Goal: Information Seeking & Learning: Learn about a topic

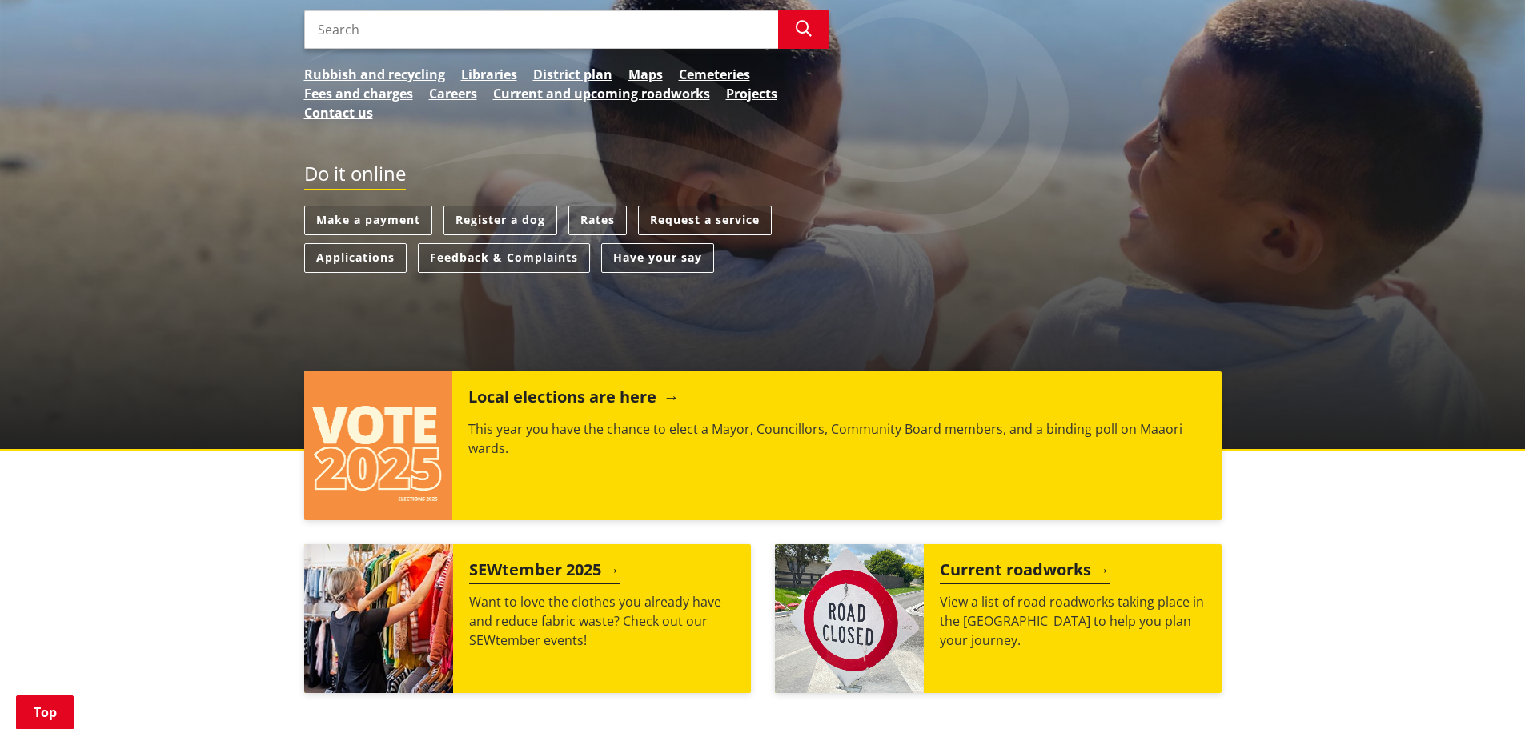
scroll to position [480, 0]
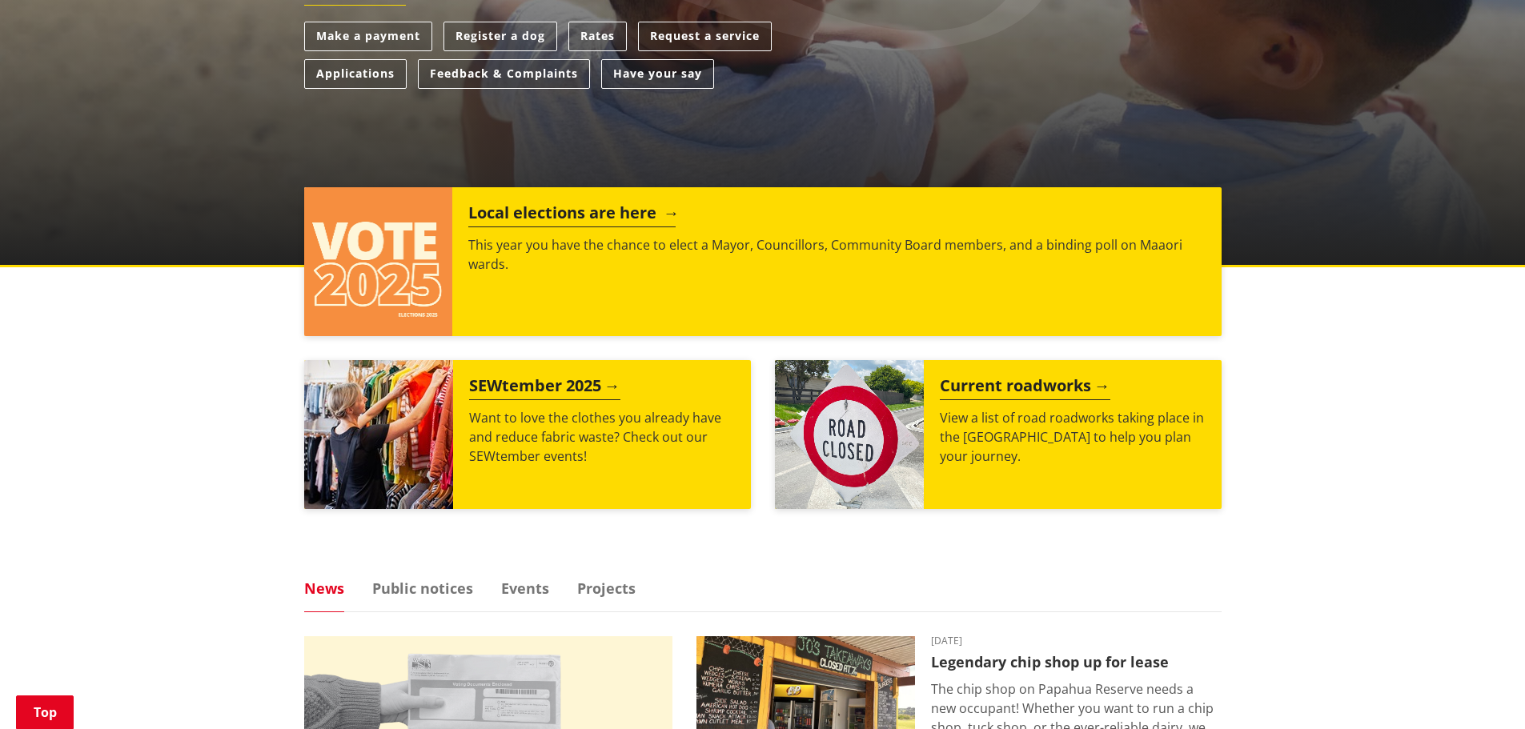
click at [358, 267] on img at bounding box center [378, 261] width 149 height 149
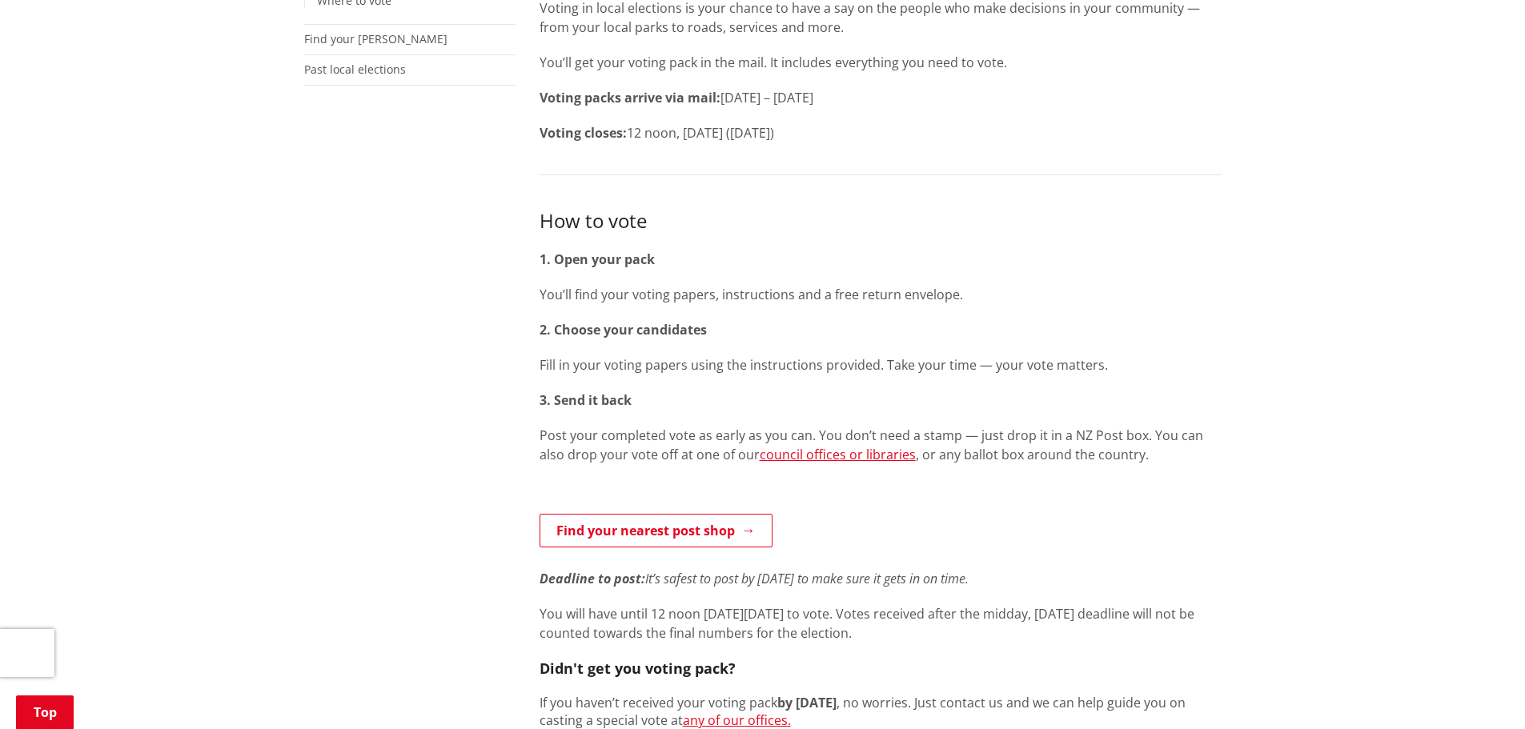
scroll to position [961, 0]
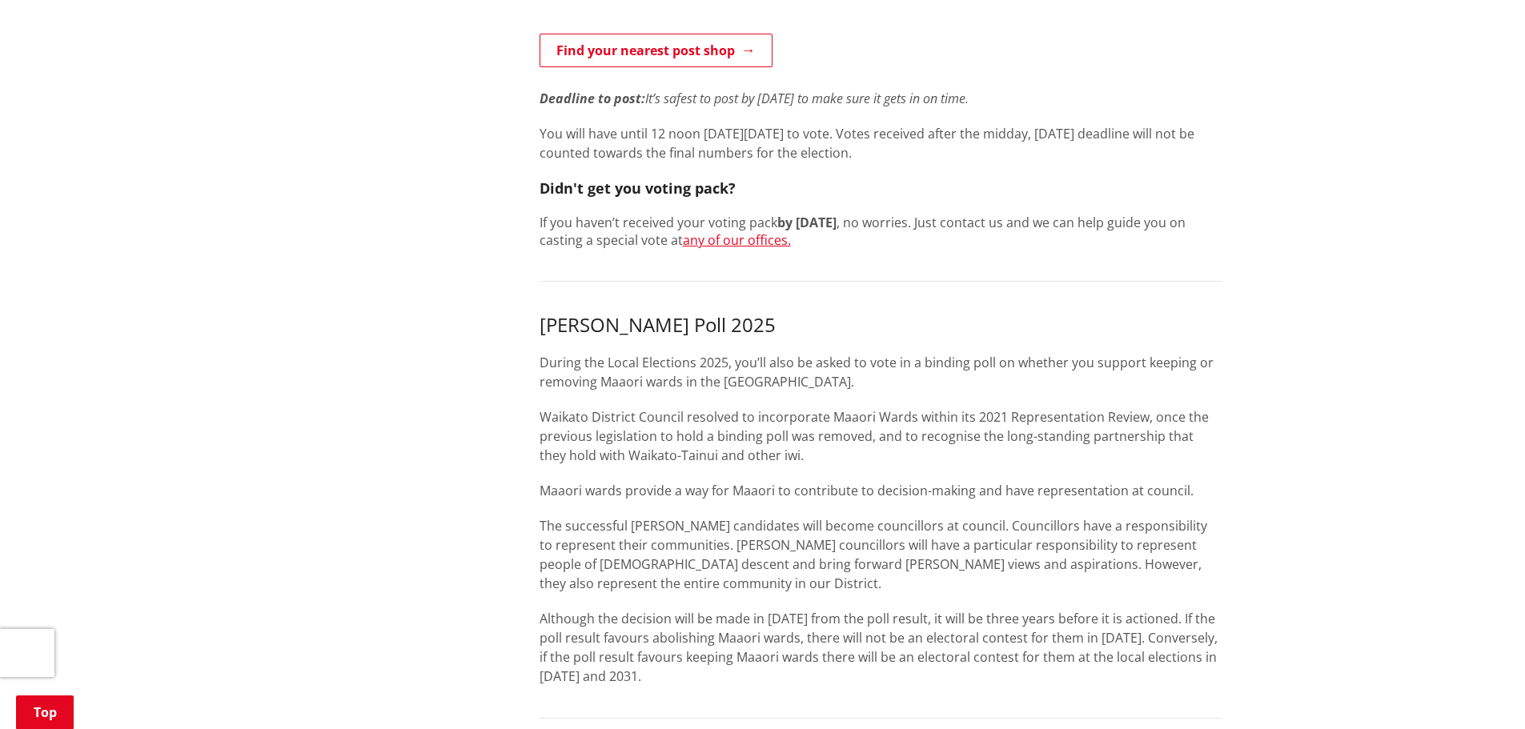
click at [1316, 569] on div "Home Your Council Elections Vote Vote More from this section Elections Enrol St…" at bounding box center [762, 395] width 1525 height 2392
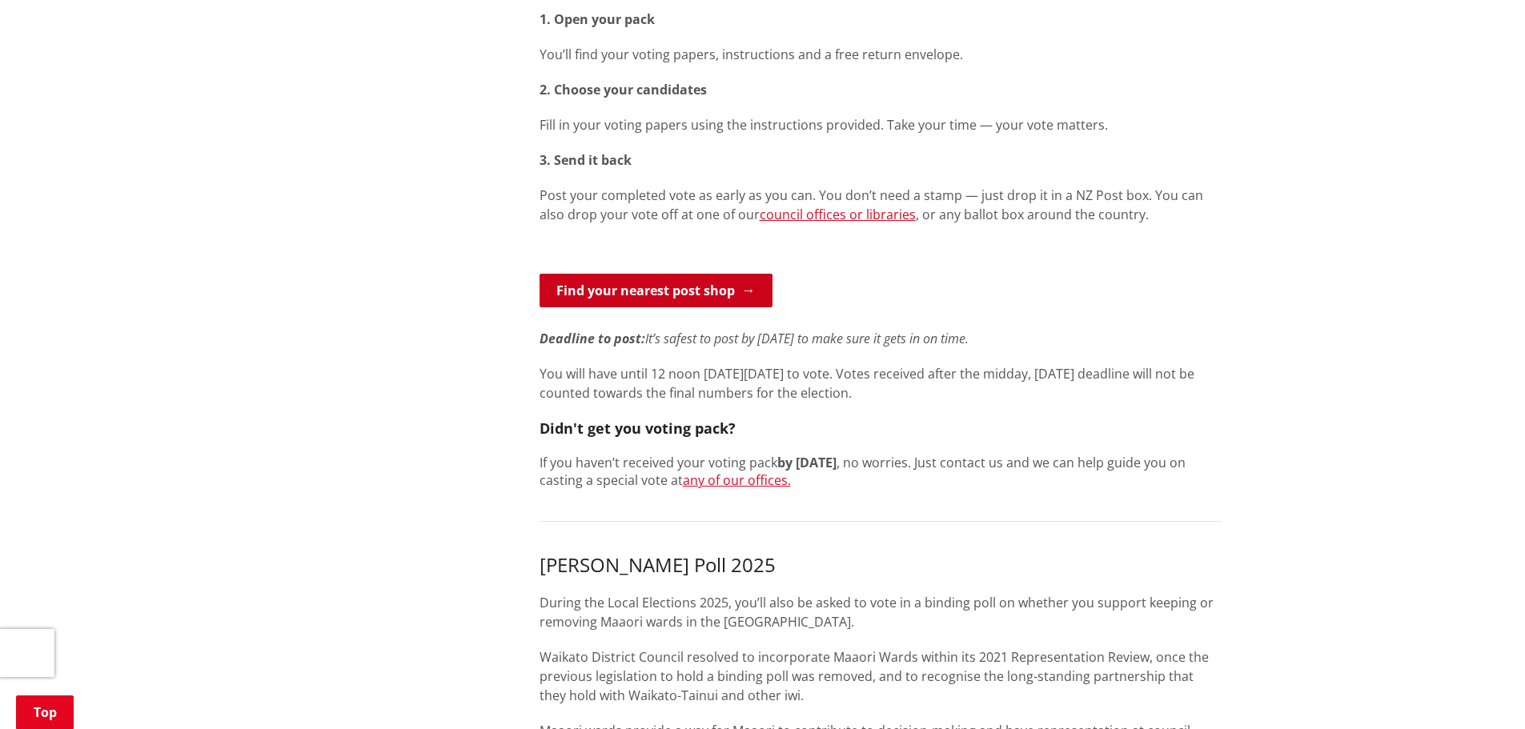
click at [697, 291] on link "Find your nearest post shop" at bounding box center [656, 291] width 233 height 34
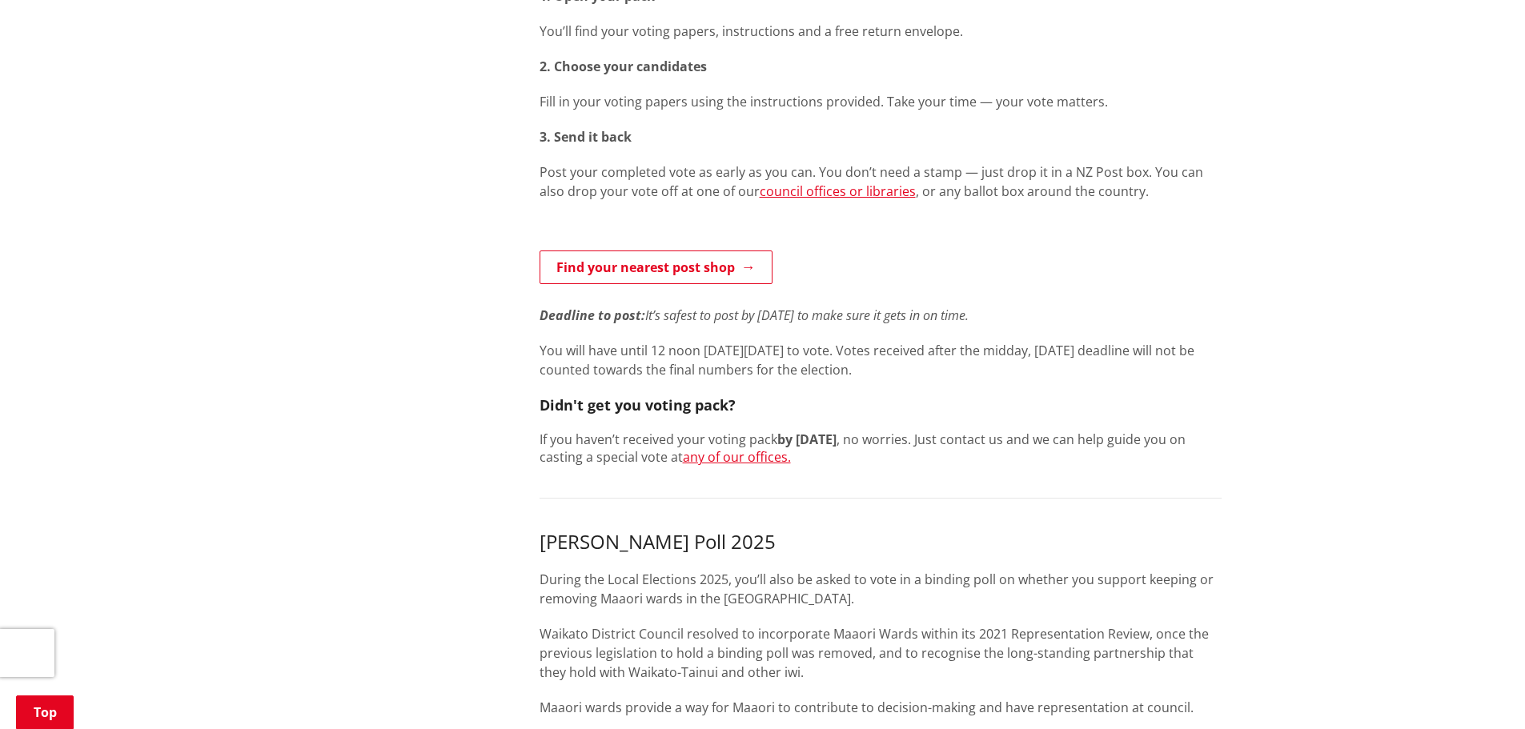
scroll to position [720, 0]
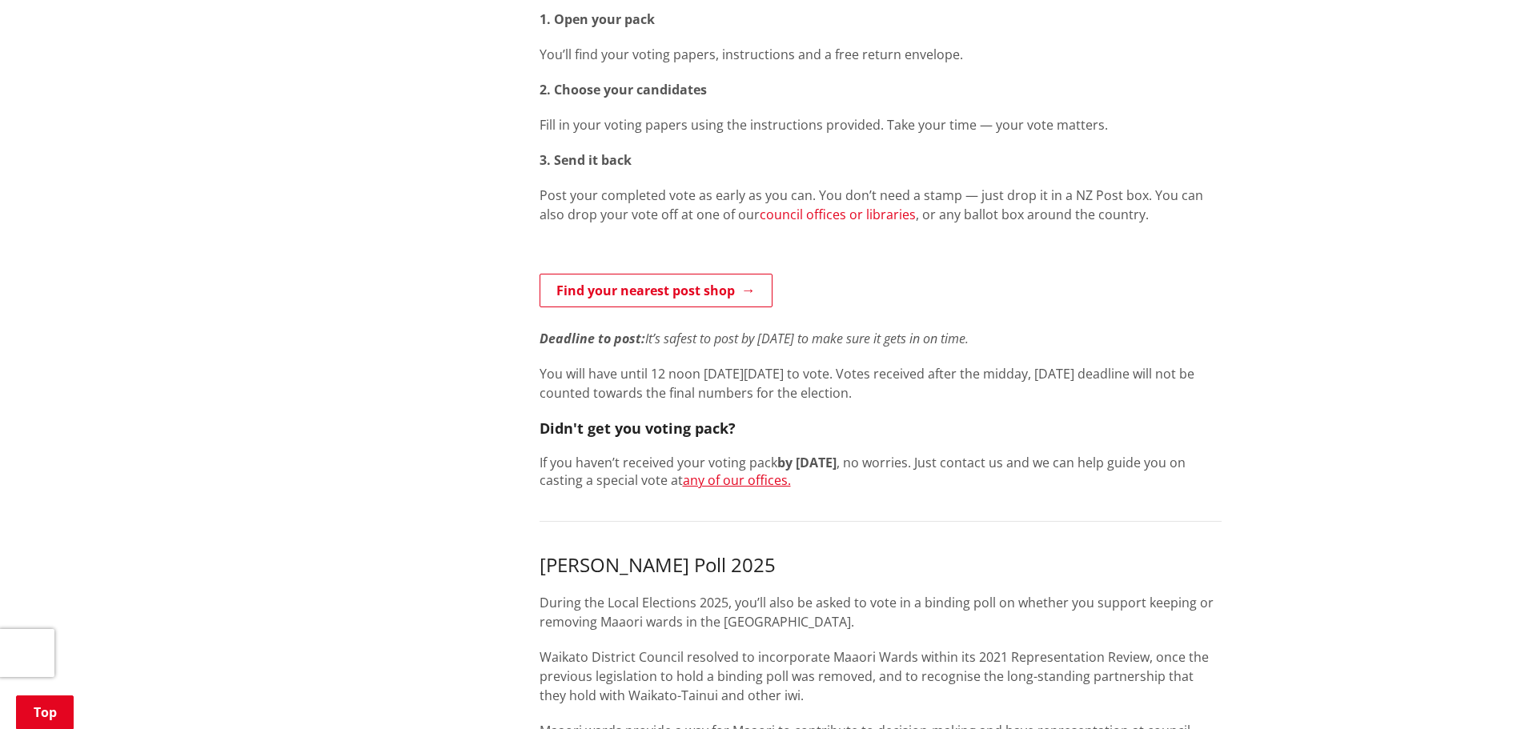
click at [811, 211] on link "council offices or libraries" at bounding box center [838, 215] width 156 height 18
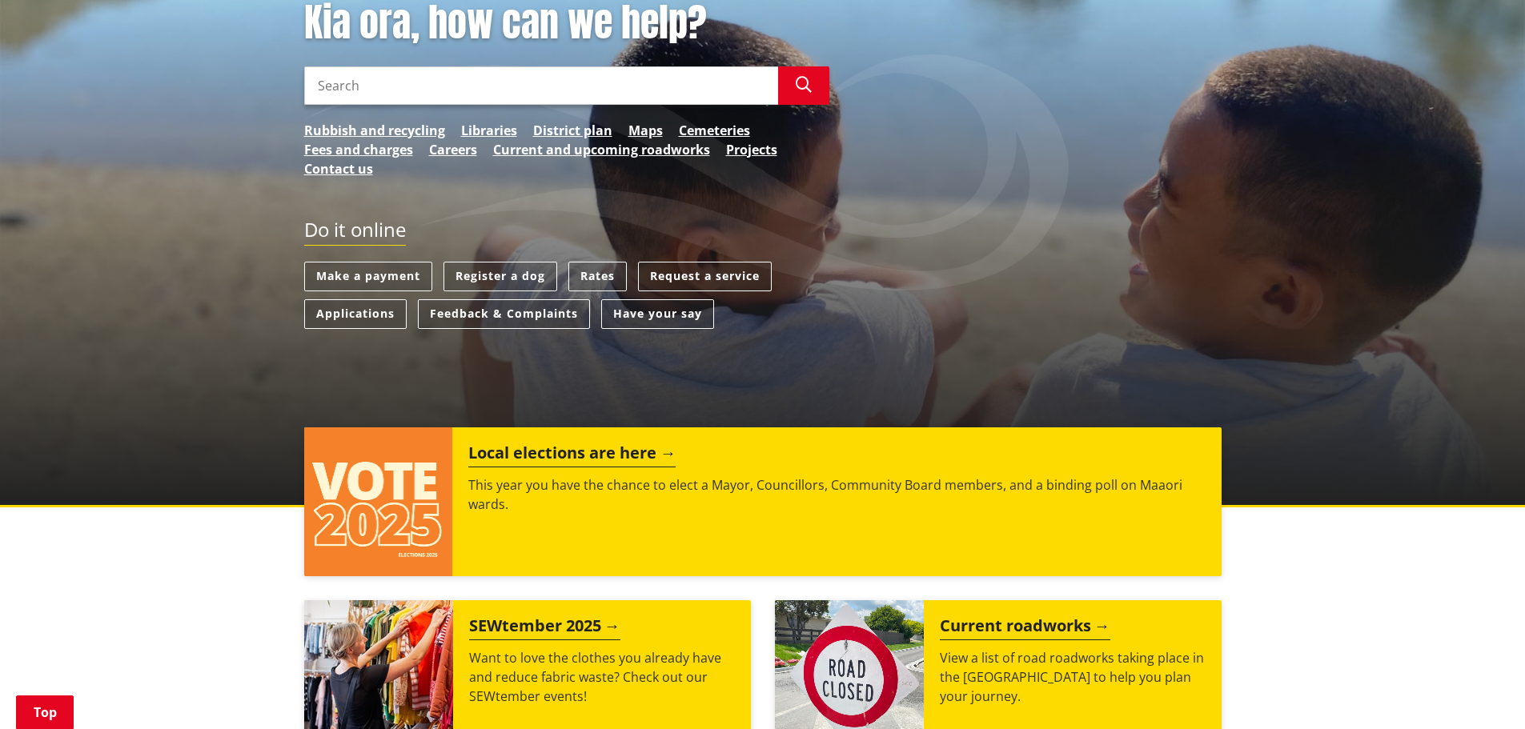
scroll to position [480, 0]
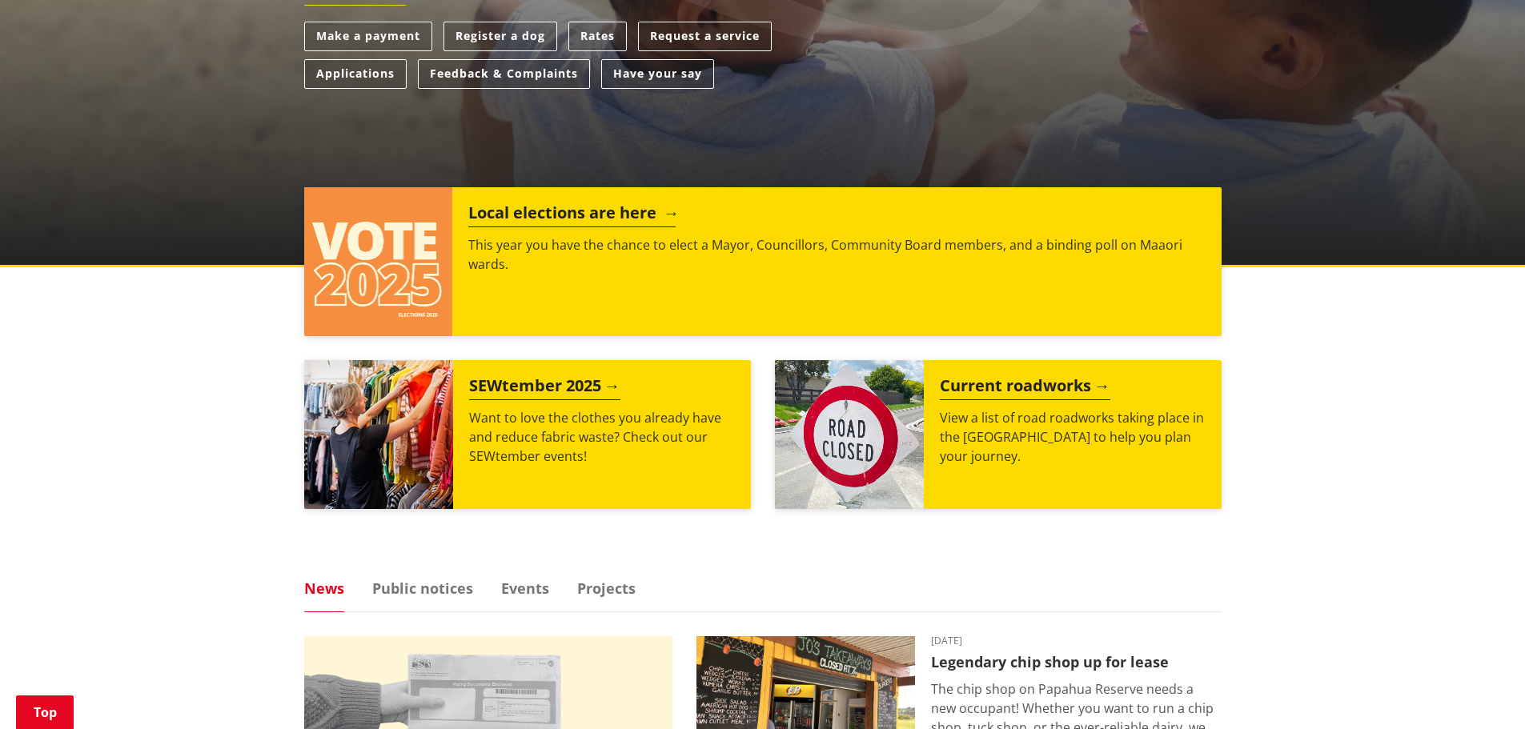
click at [502, 260] on p "This year you have the chance to elect a Mayor, Councillors, Community Board me…" at bounding box center [836, 254] width 736 height 38
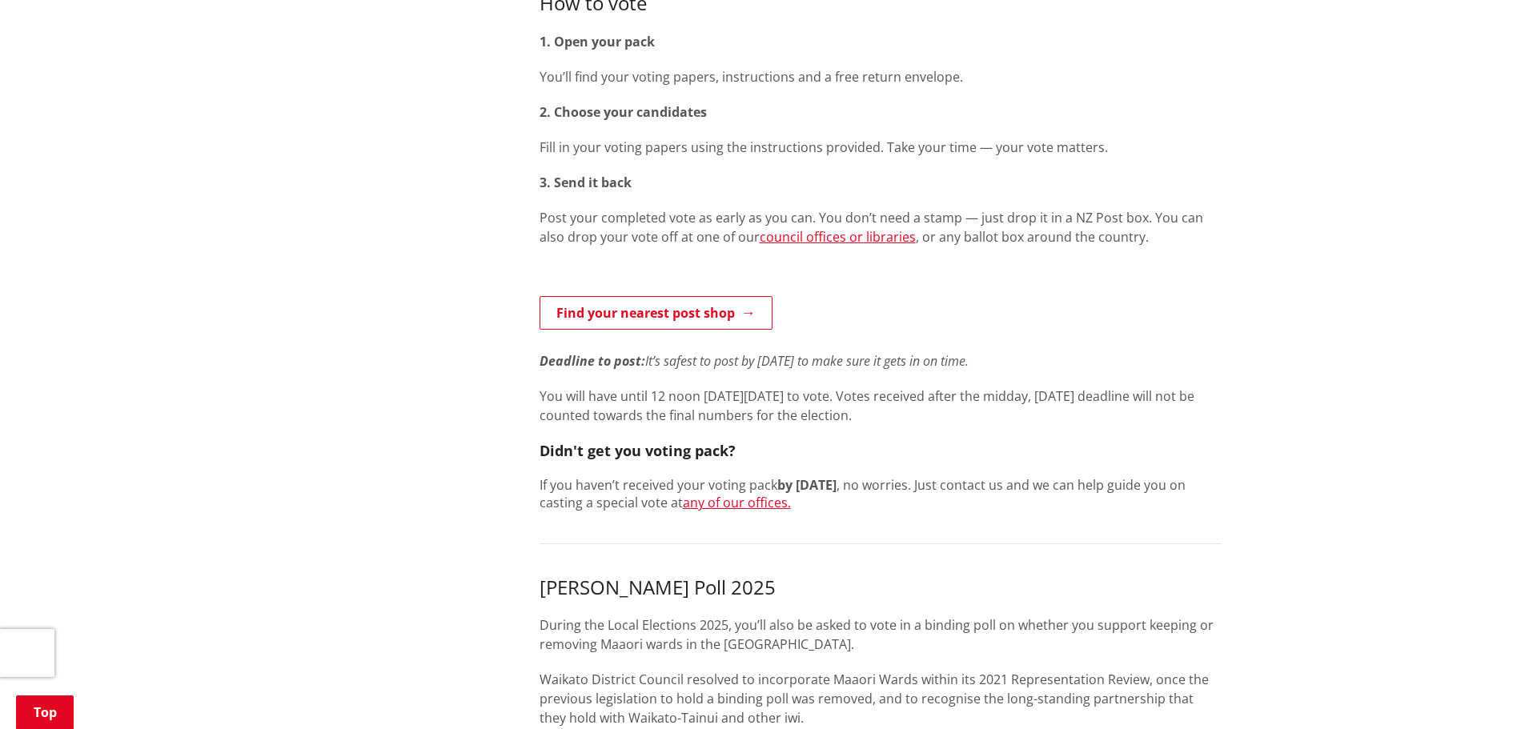
scroll to position [720, 0]
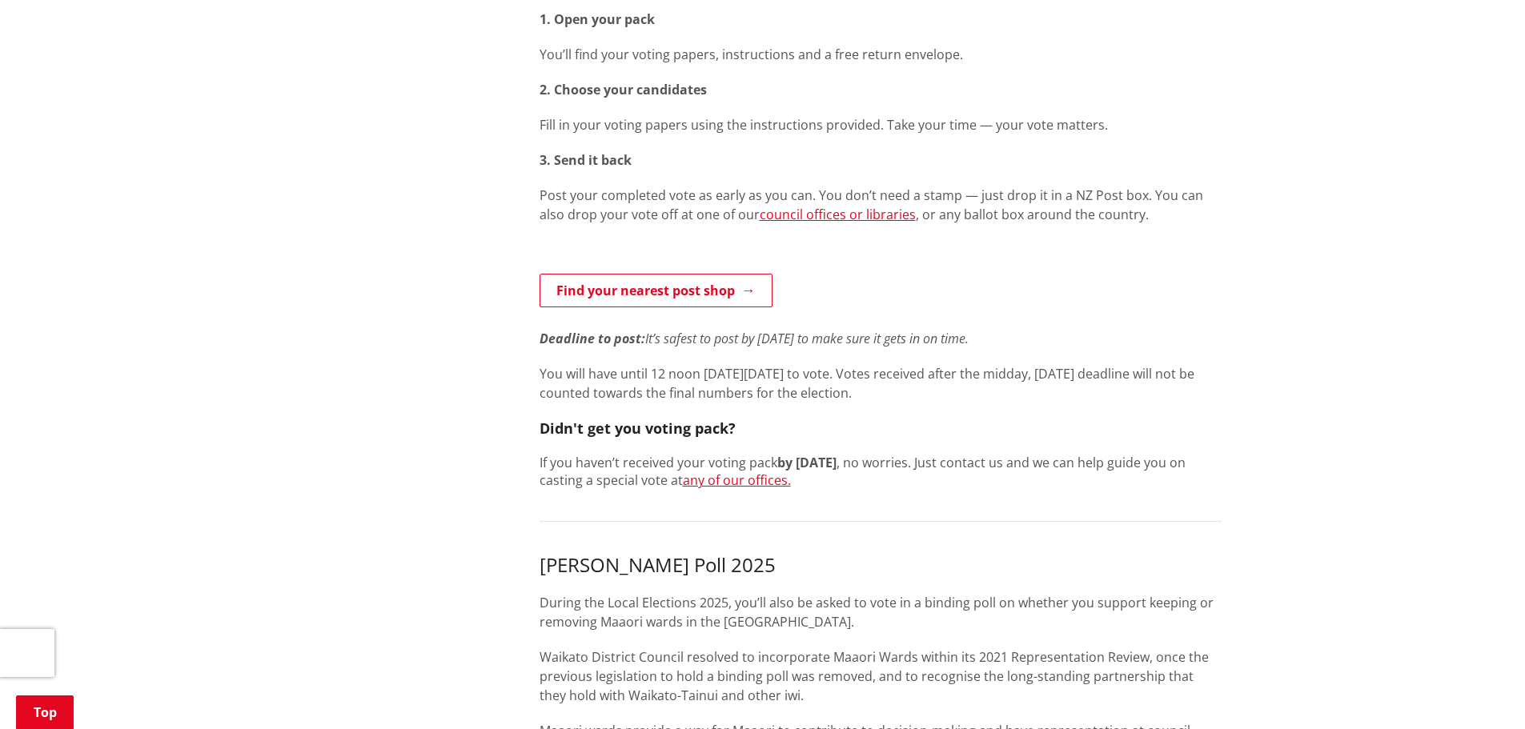
click at [1270, 392] on div "Home Your Council Elections Vote Vote More from this section Elections Enrol St…" at bounding box center [762, 636] width 1525 height 2392
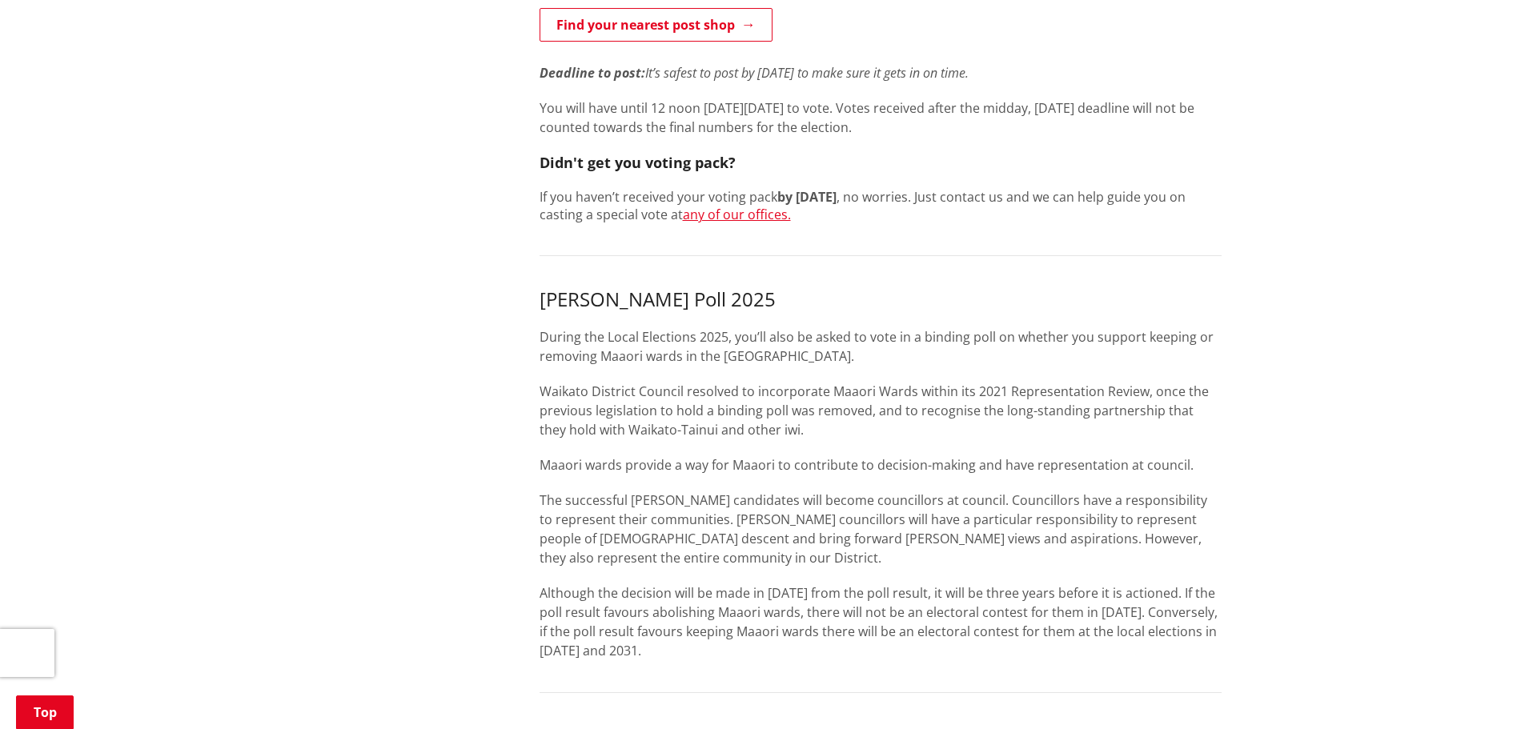
scroll to position [1201, 0]
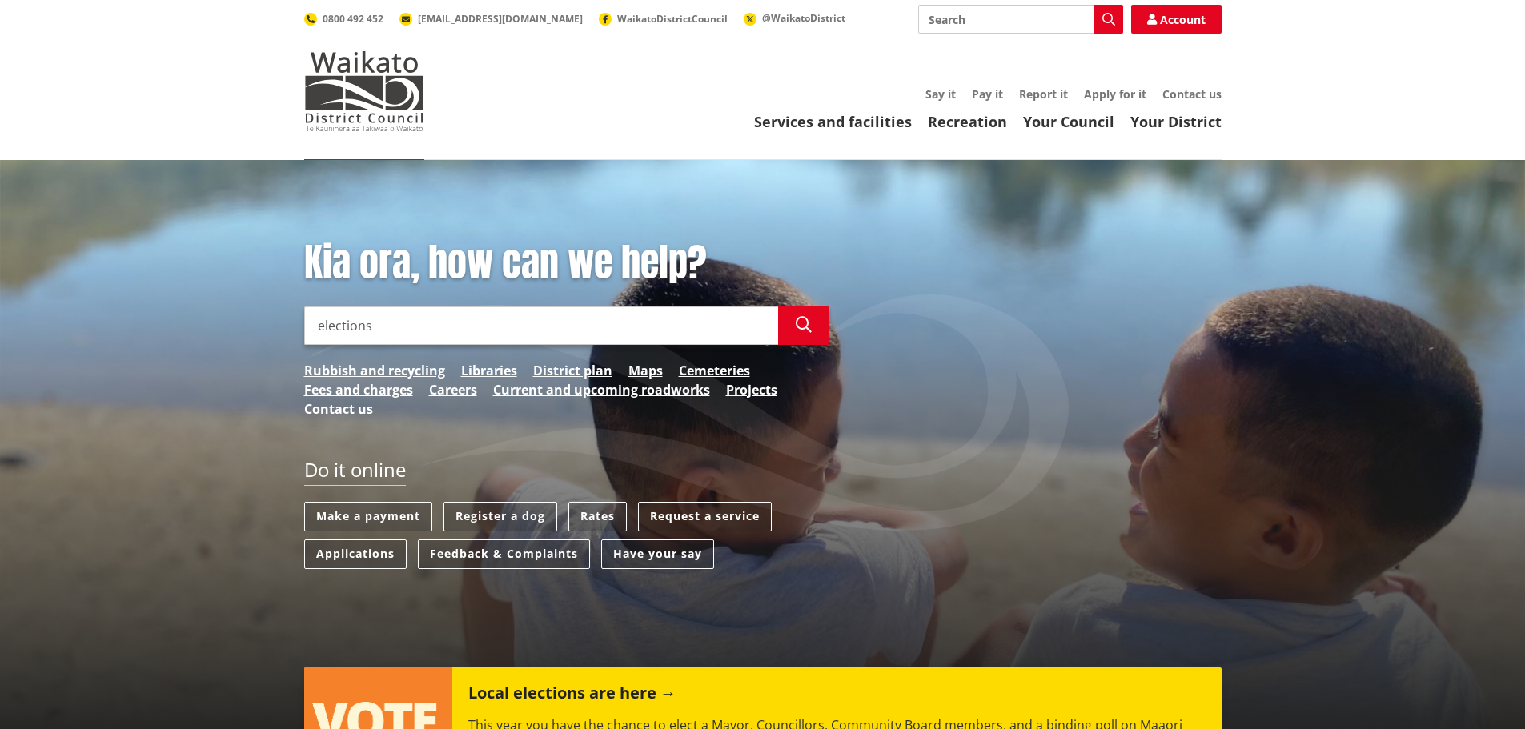
scroll to position [480, 0]
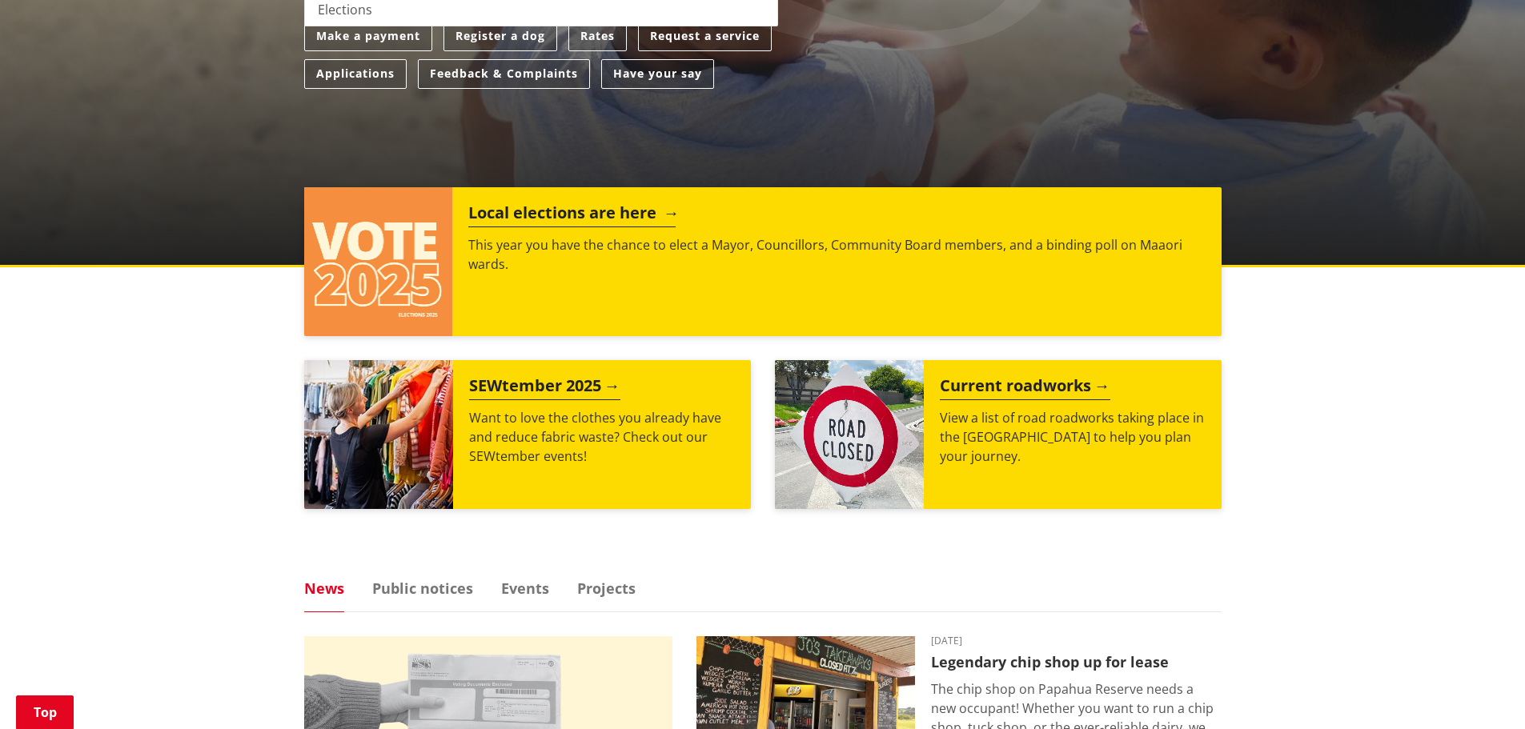
type input "elections"
click at [612, 211] on h2 "Local elections are here" at bounding box center [571, 215] width 207 height 24
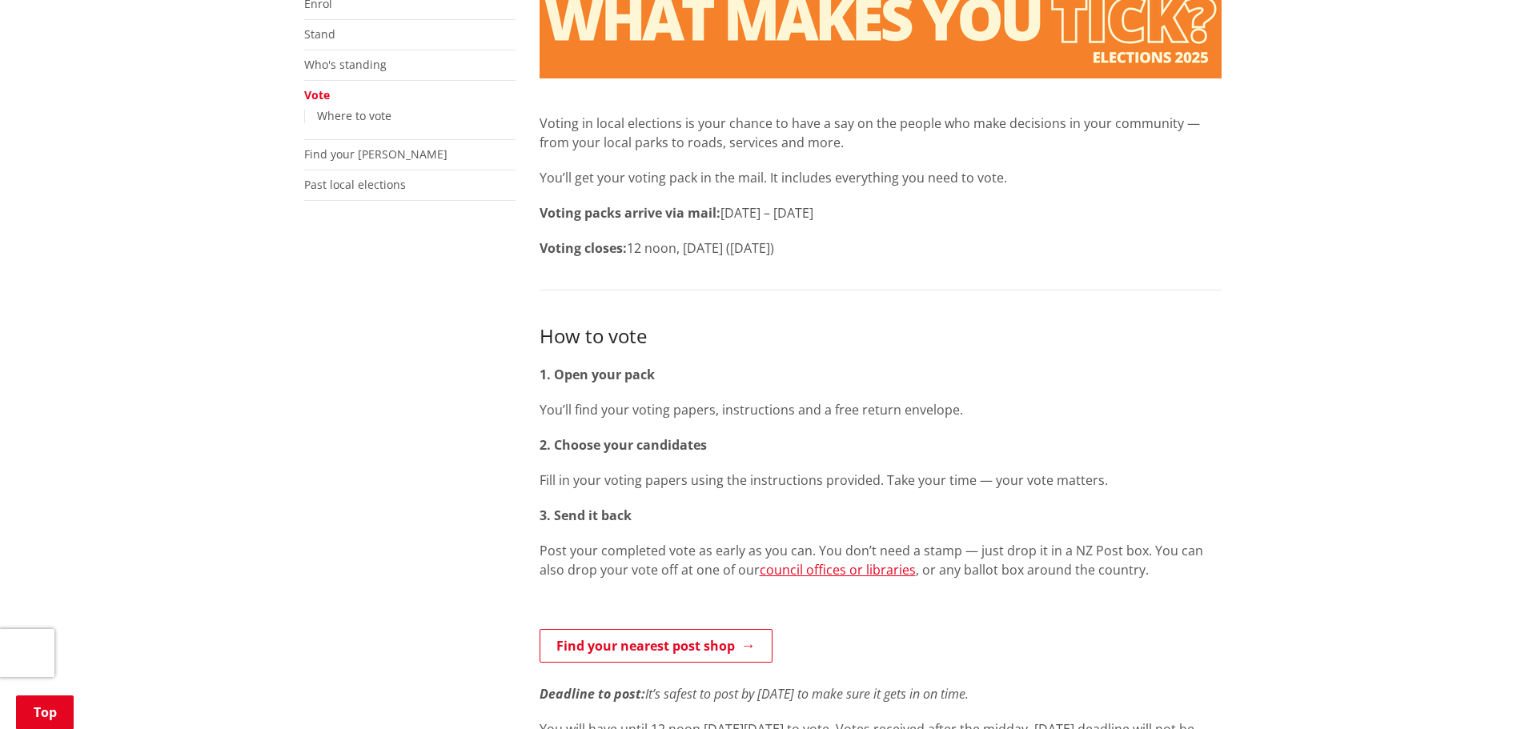
scroll to position [480, 0]
